Goal: Task Accomplishment & Management: Manage account settings

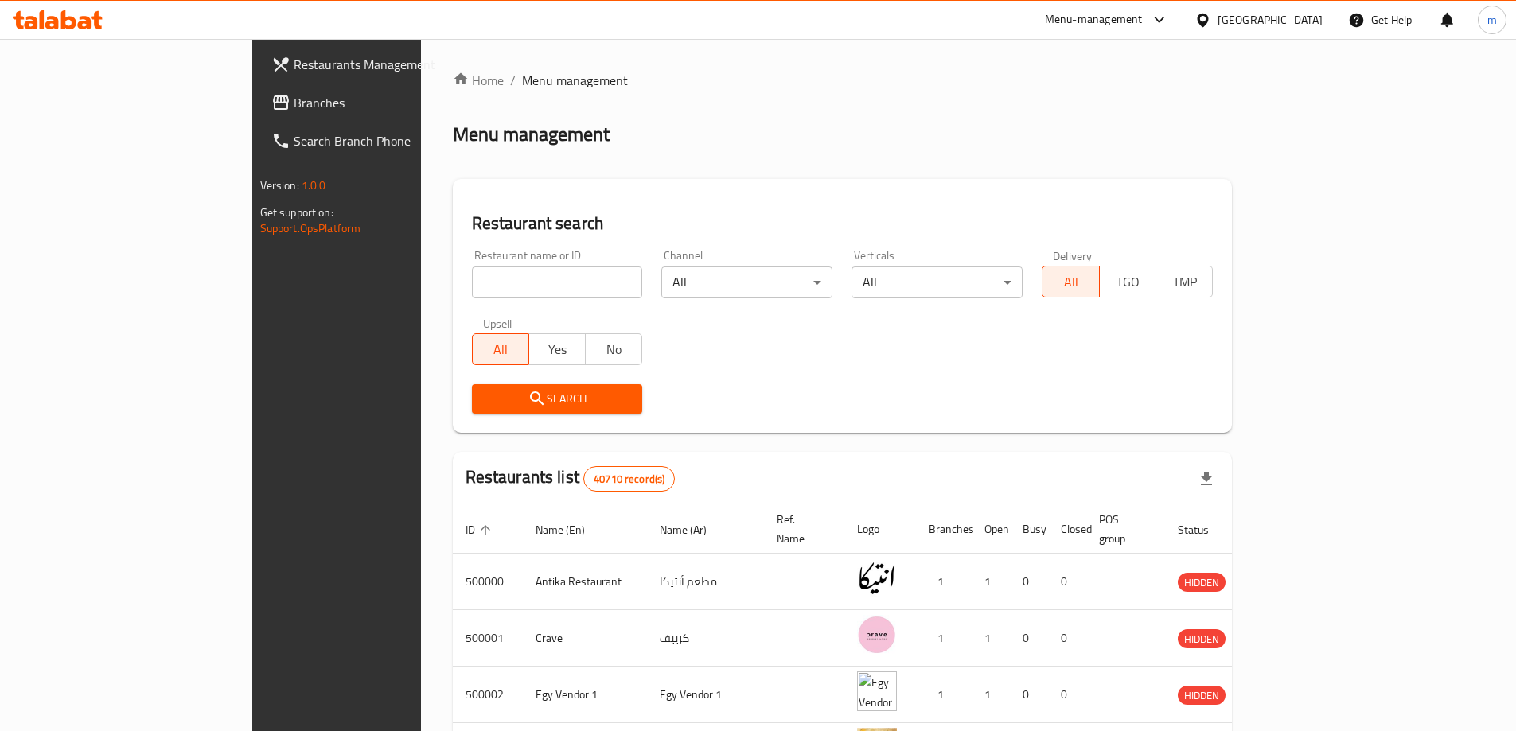
click at [1296, 14] on div "[GEOGRAPHIC_DATA]" at bounding box center [1270, 20] width 105 height 18
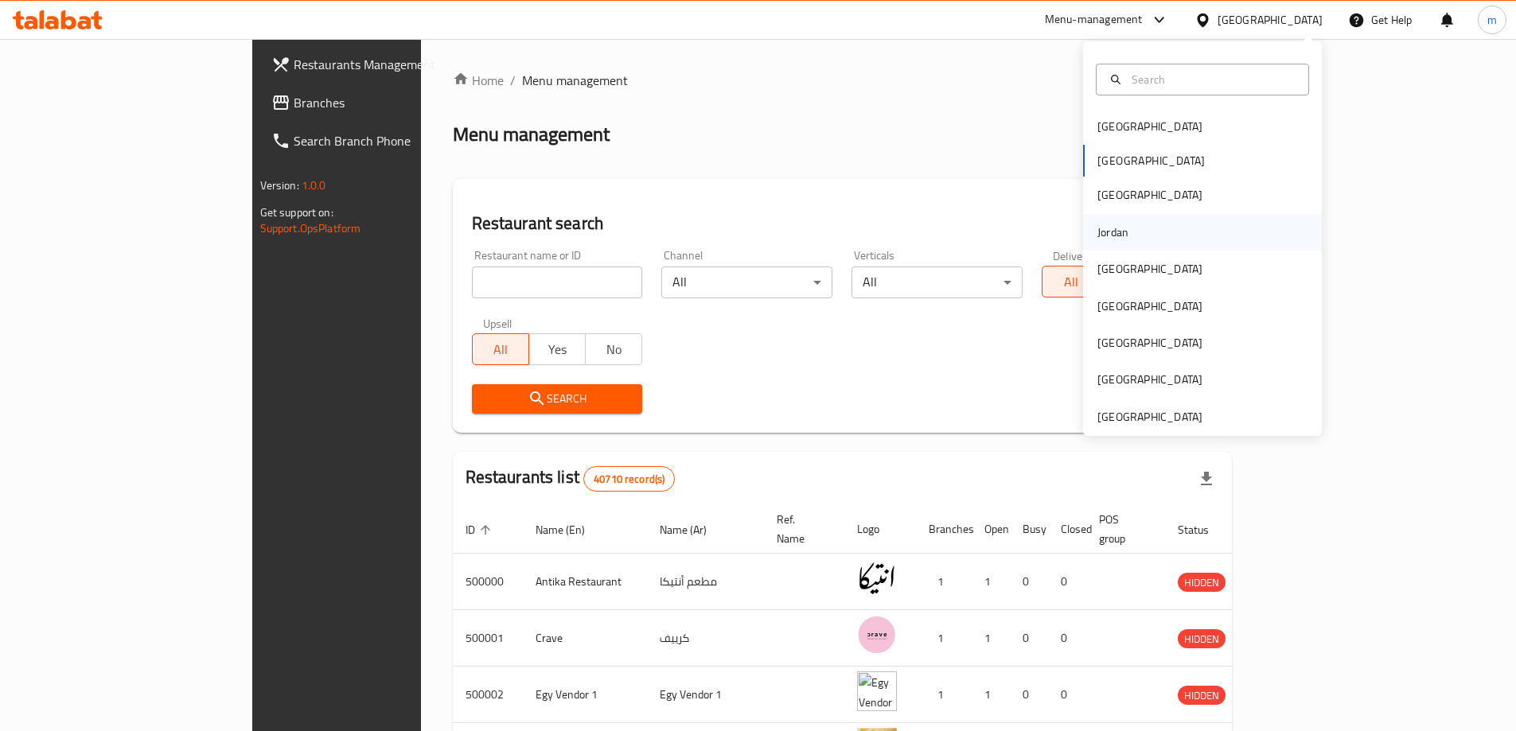
click at [1163, 241] on div "Jordan" at bounding box center [1202, 232] width 239 height 37
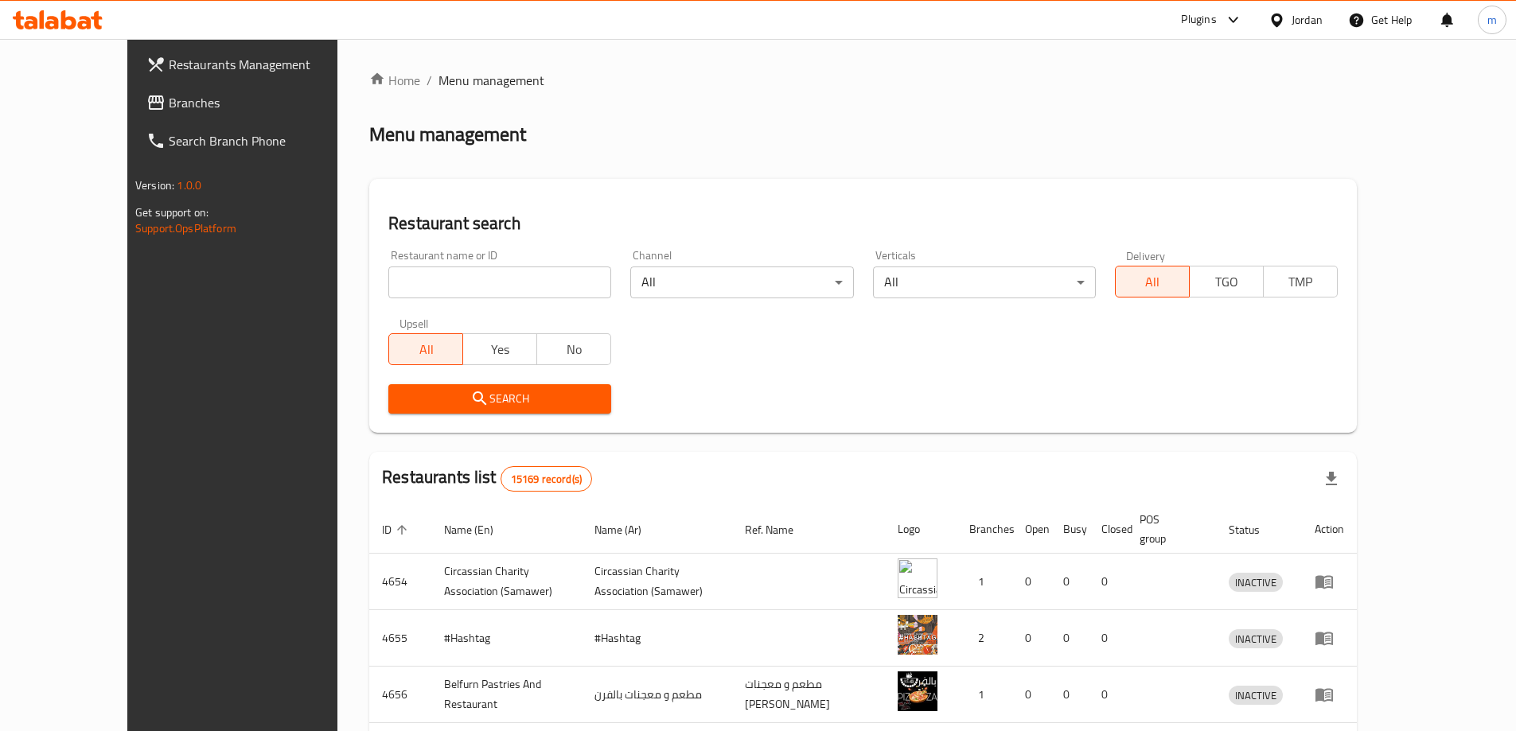
click at [1212, 24] on div "Plugins" at bounding box center [1198, 19] width 35 height 19
click at [1126, 142] on div "Restaurant-Management" at bounding box center [1080, 144] width 125 height 18
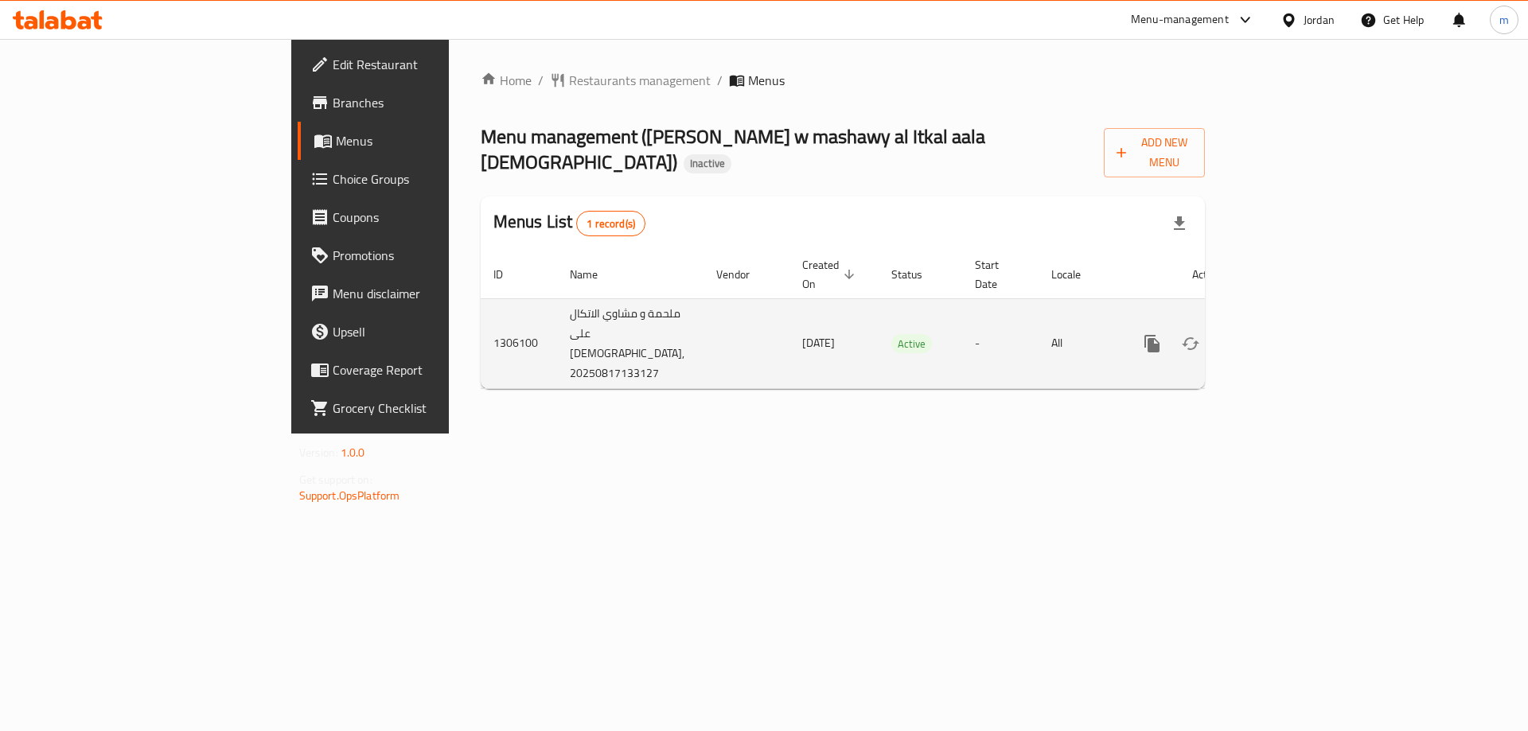
click at [1274, 337] on icon "enhanced table" at bounding box center [1267, 344] width 14 height 14
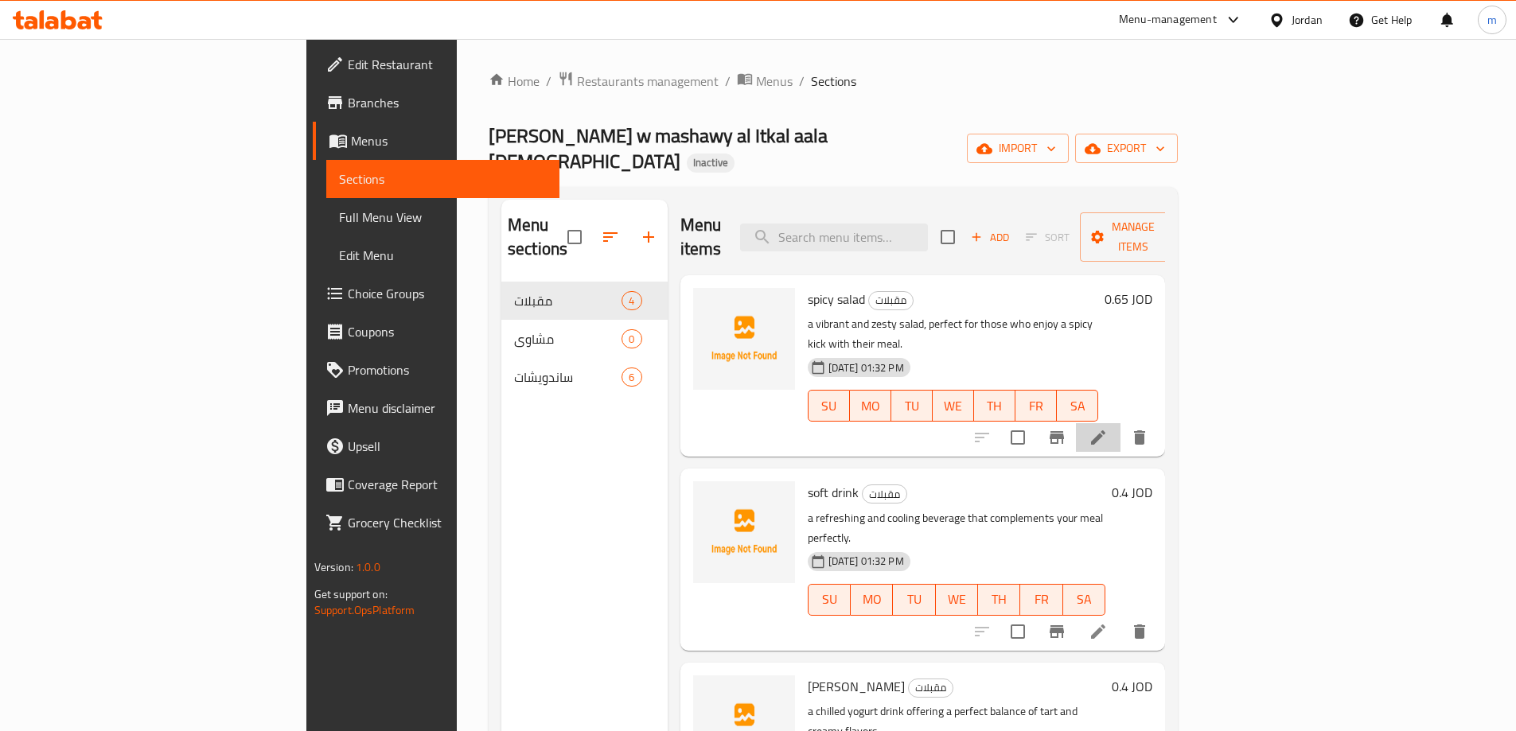
click at [1121, 423] on li at bounding box center [1098, 437] width 45 height 29
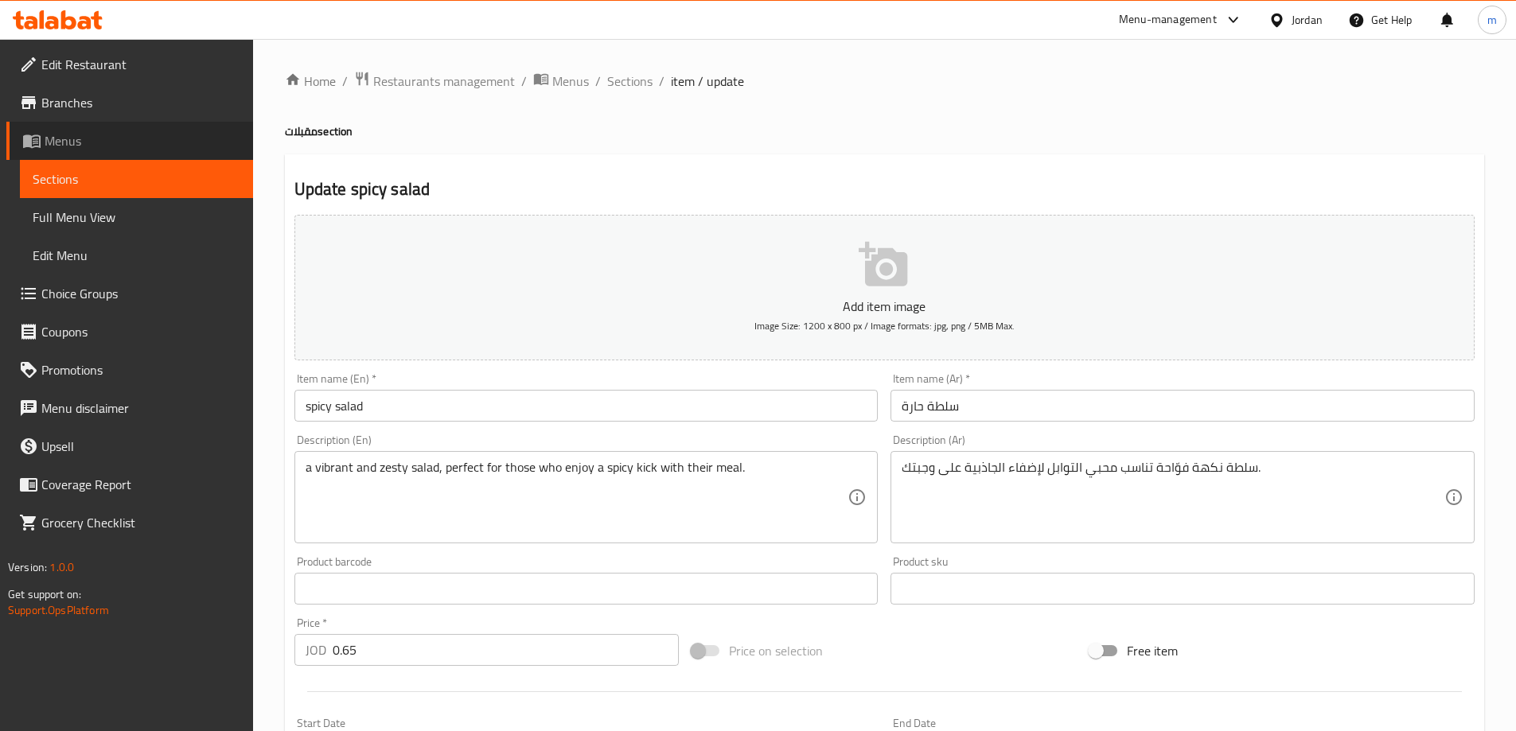
click at [93, 148] on span "Menus" at bounding box center [143, 140] width 196 height 19
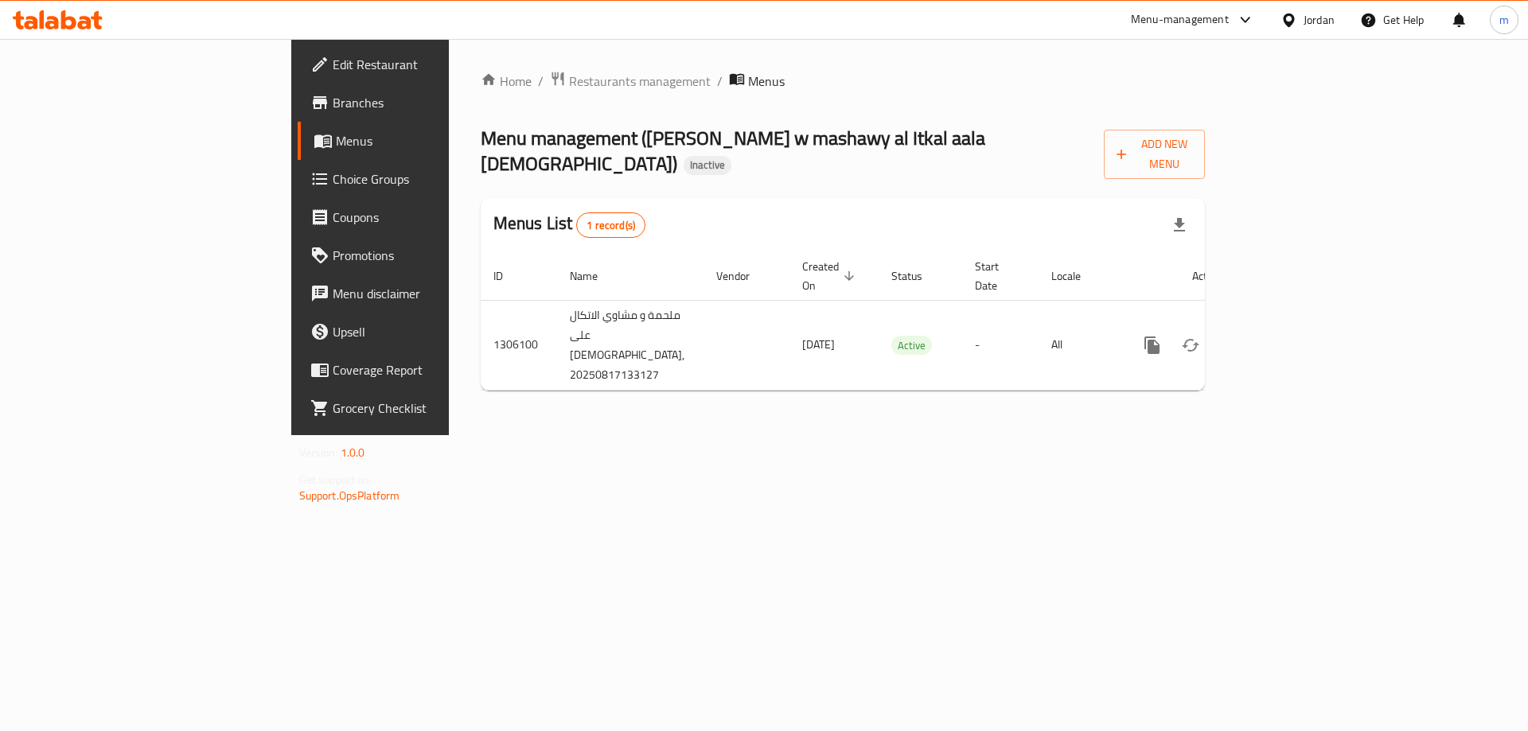
click at [333, 57] on span "Edit Restaurant" at bounding box center [433, 64] width 201 height 19
